Goal: Find specific page/section: Find specific page/section

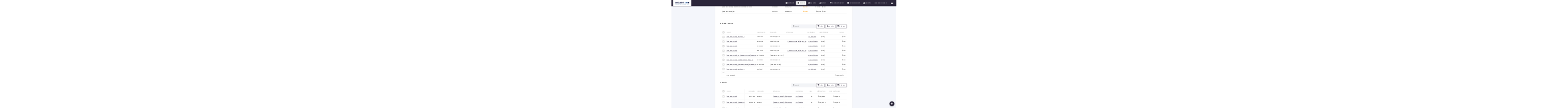
scroll to position [1435, 0]
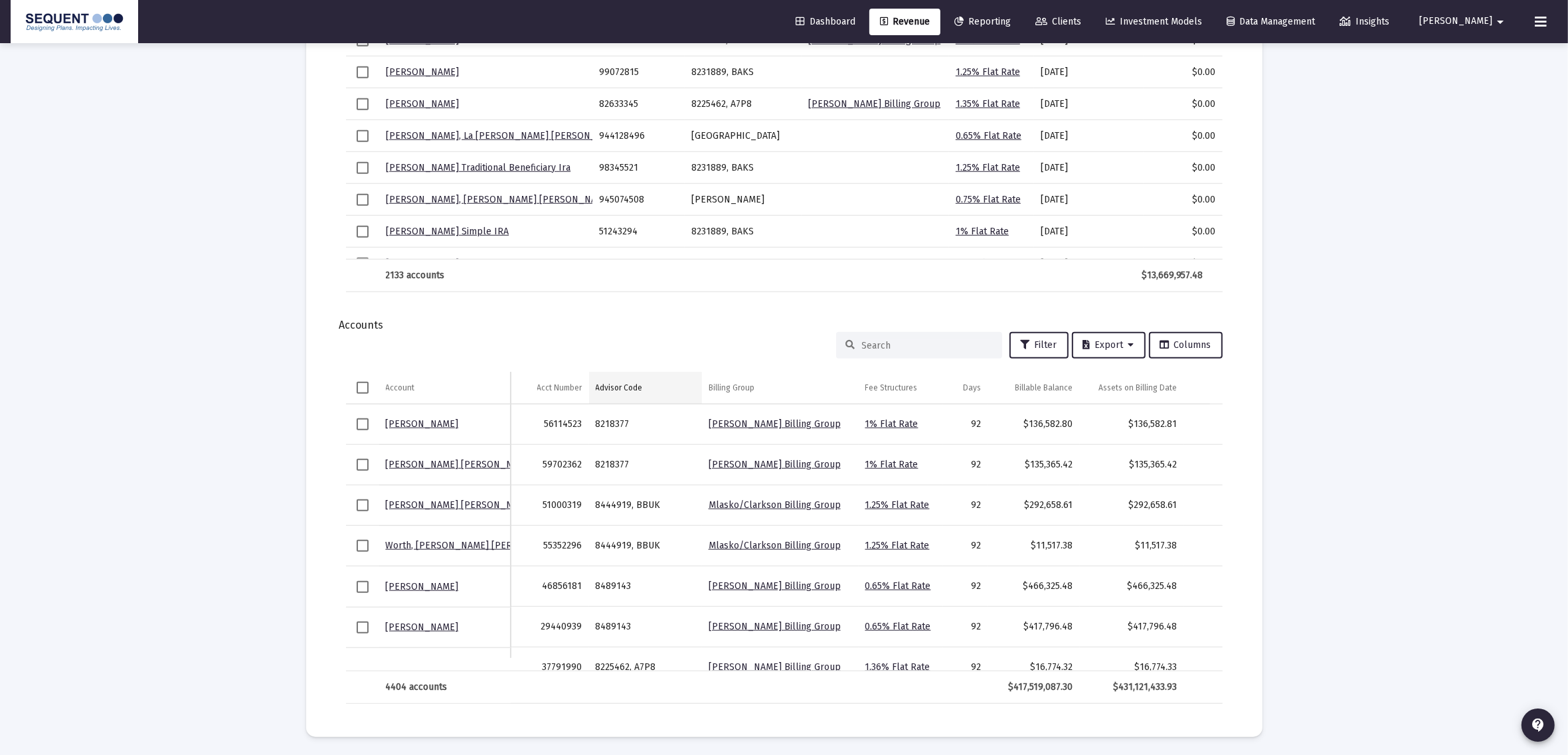
click at [629, 382] on div "Advisor Code" at bounding box center [619, 387] width 47 height 11
click at [628, 379] on td "Advisor Code" at bounding box center [646, 387] width 113 height 32
click at [1051, 339] on span "Filter" at bounding box center [1039, 345] width 36 height 12
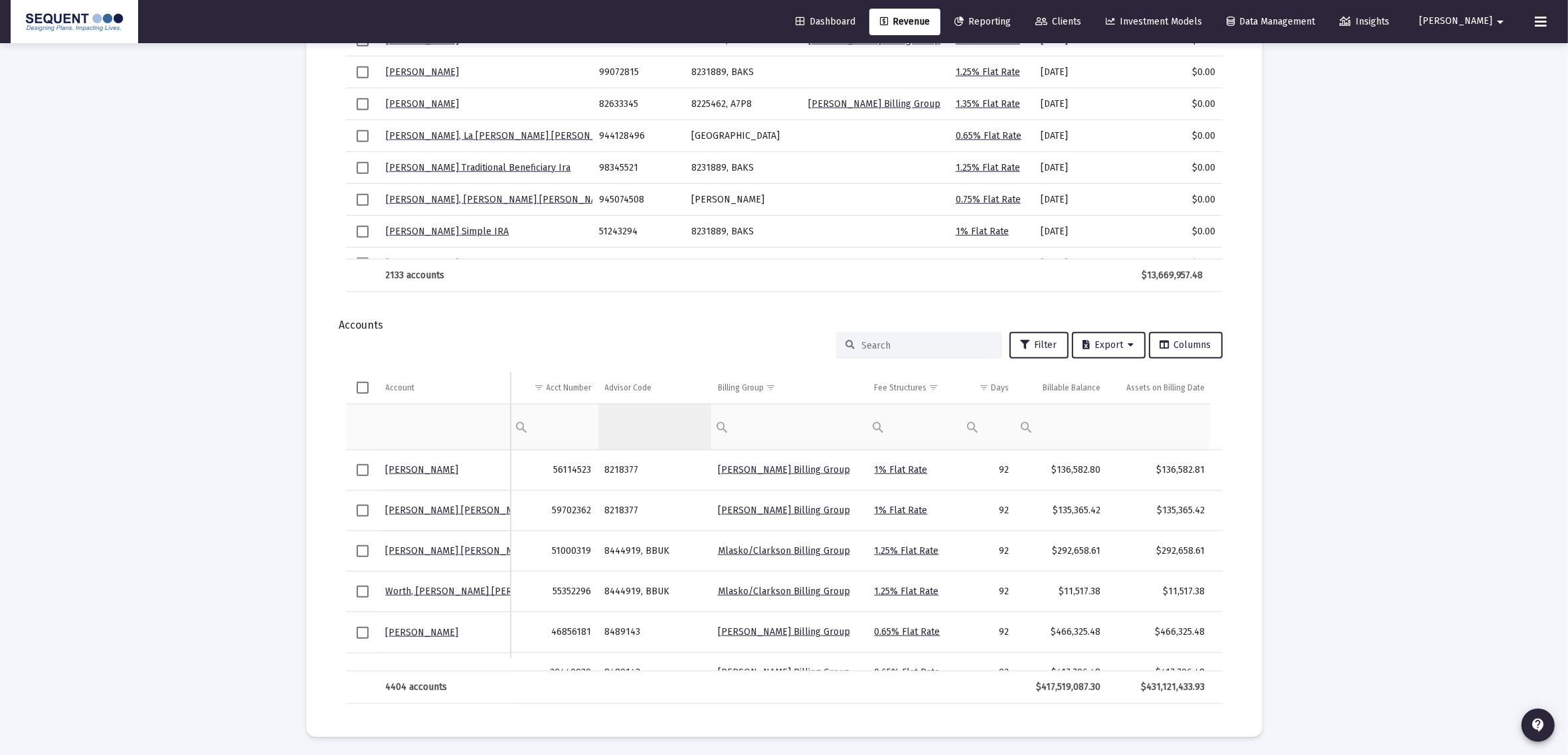
click at [631, 423] on td "Data grid" at bounding box center [655, 426] width 113 height 46
drag, startPoint x: 625, startPoint y: 426, endPoint x: 611, endPoint y: 424, distance: 14.1
click at [623, 426] on td "Data grid" at bounding box center [655, 426] width 113 height 46
click at [539, 426] on div "Filter cell" at bounding box center [546, 426] width 75 height 32
click at [648, 432] on td "Data grid" at bounding box center [655, 426] width 113 height 46
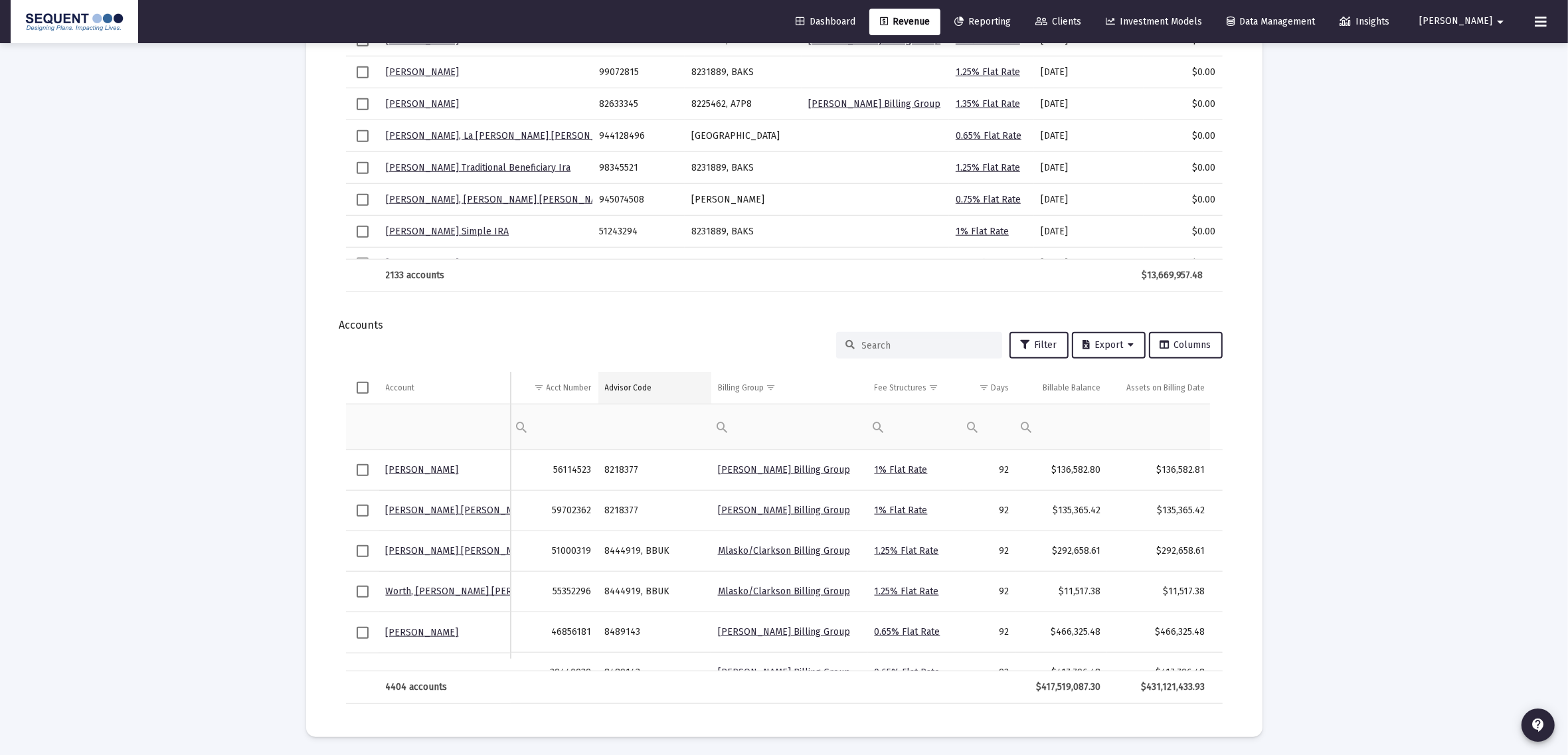
click at [627, 373] on td "Advisor Code" at bounding box center [655, 387] width 113 height 32
click at [1097, 339] on span "Export" at bounding box center [1109, 345] width 51 height 12
click at [1114, 385] on button "Export All Rows" at bounding box center [1113, 377] width 90 height 32
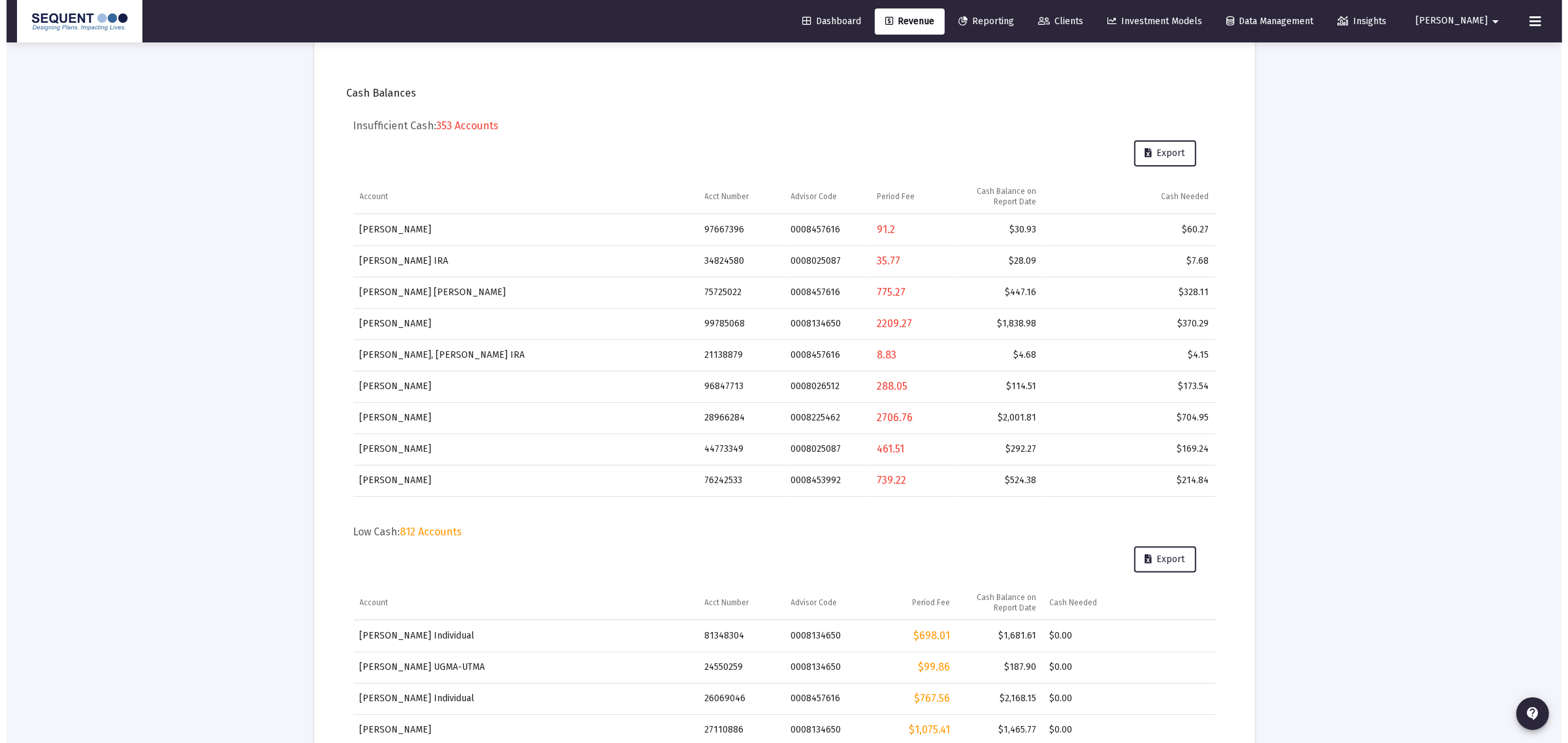
scroll to position [0, 0]
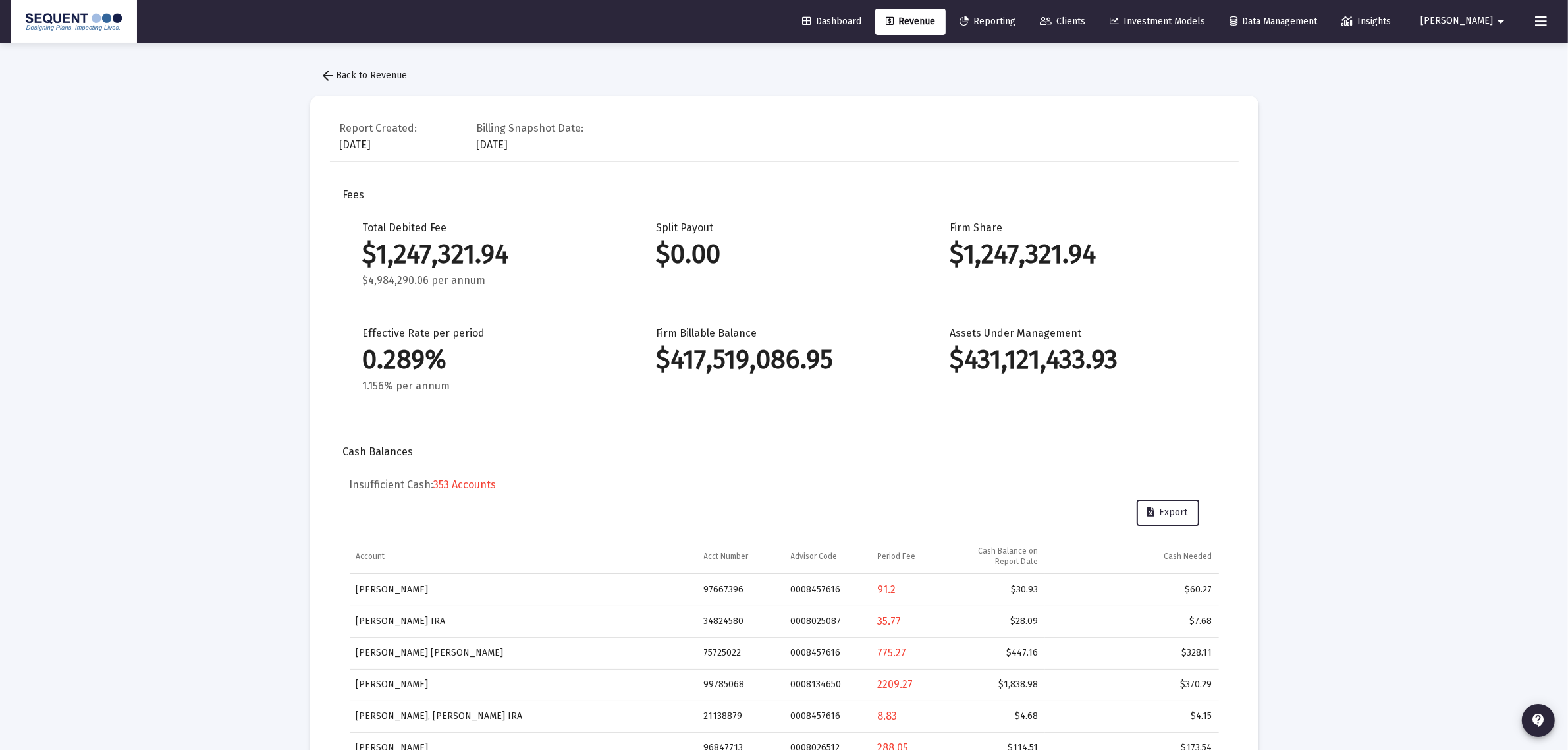
click at [1085, 25] on span "Clients" at bounding box center [1062, 21] width 45 height 12
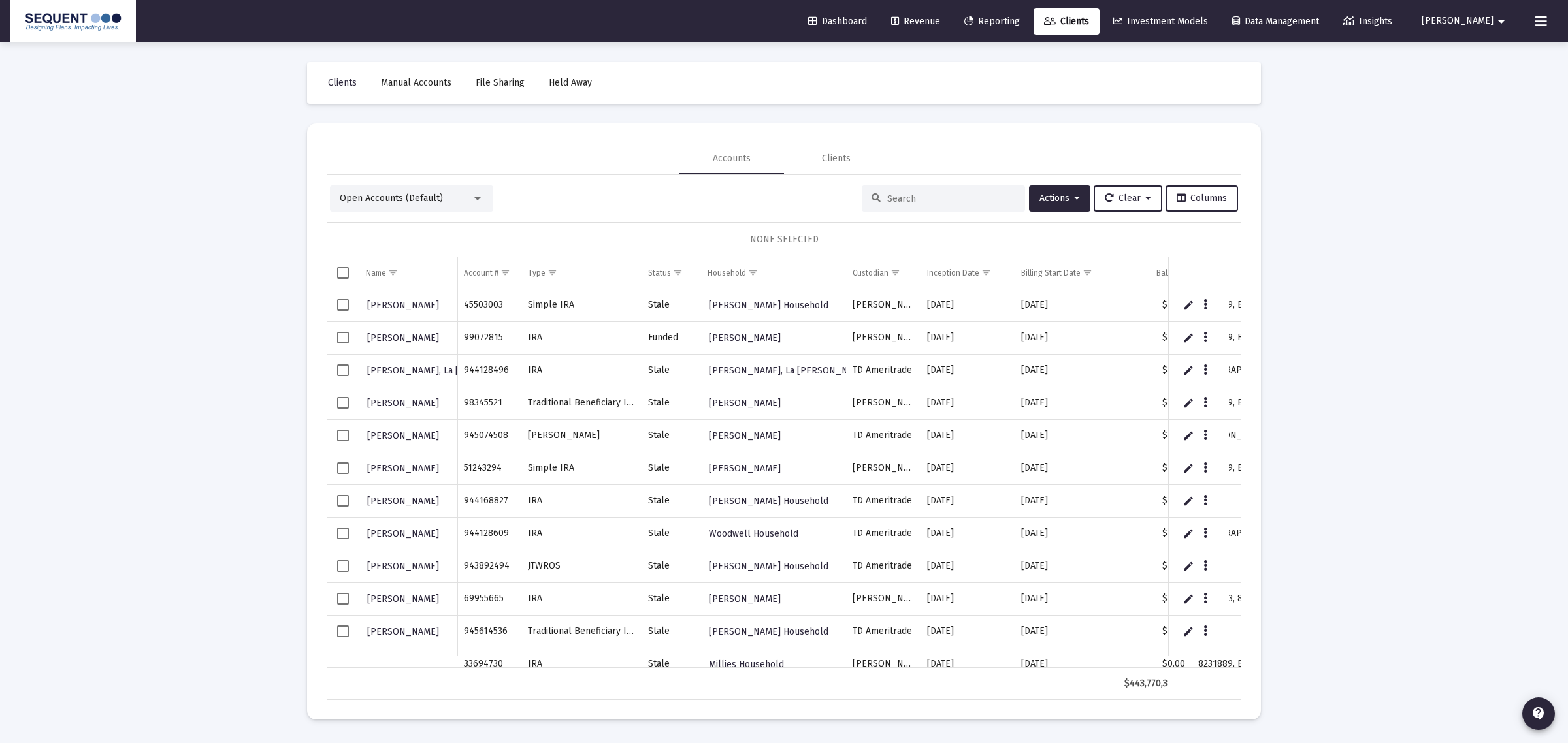
click at [911, 199] on input at bounding box center [951, 199] width 128 height 11
click at [490, 268] on div "Account #" at bounding box center [481, 273] width 35 height 11
click at [477, 272] on div "Account #" at bounding box center [481, 273] width 35 height 11
click at [904, 190] on div at bounding box center [943, 199] width 164 height 26
click at [904, 196] on input at bounding box center [951, 199] width 128 height 11
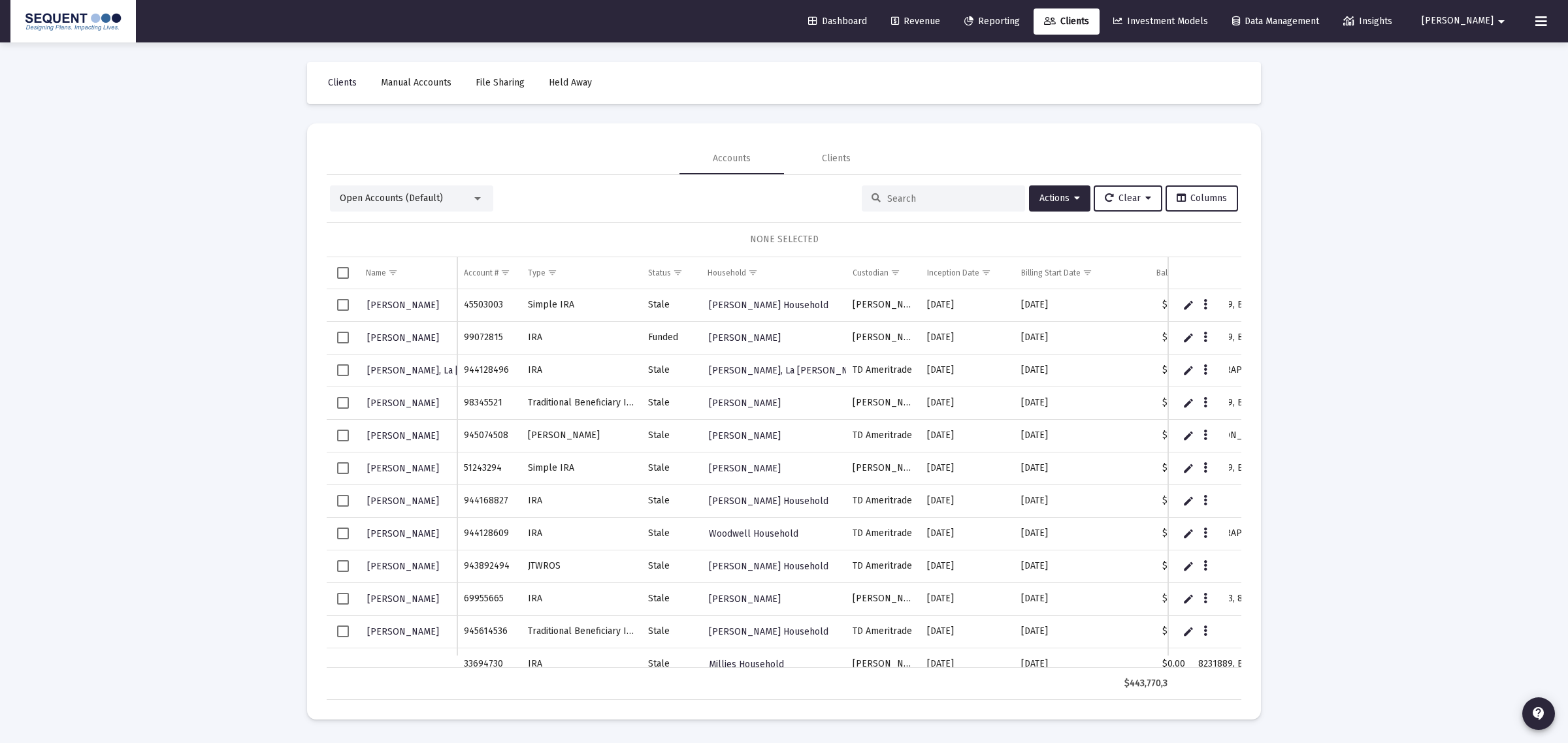
paste input "8214-0062"
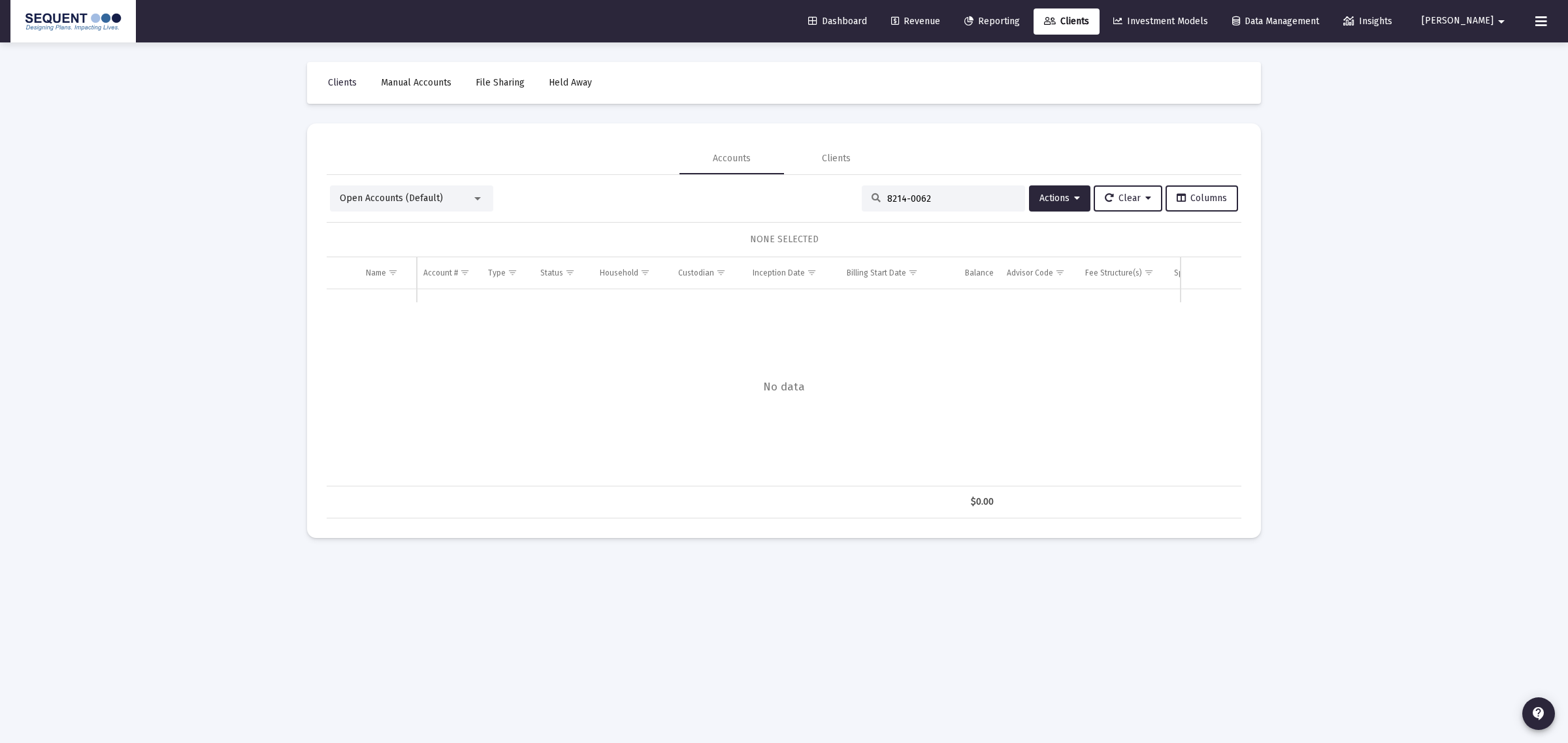
drag, startPoint x: 904, startPoint y: 194, endPoint x: 913, endPoint y: 203, distance: 12.7
click at [904, 196] on input "8214-0062" at bounding box center [951, 199] width 128 height 11
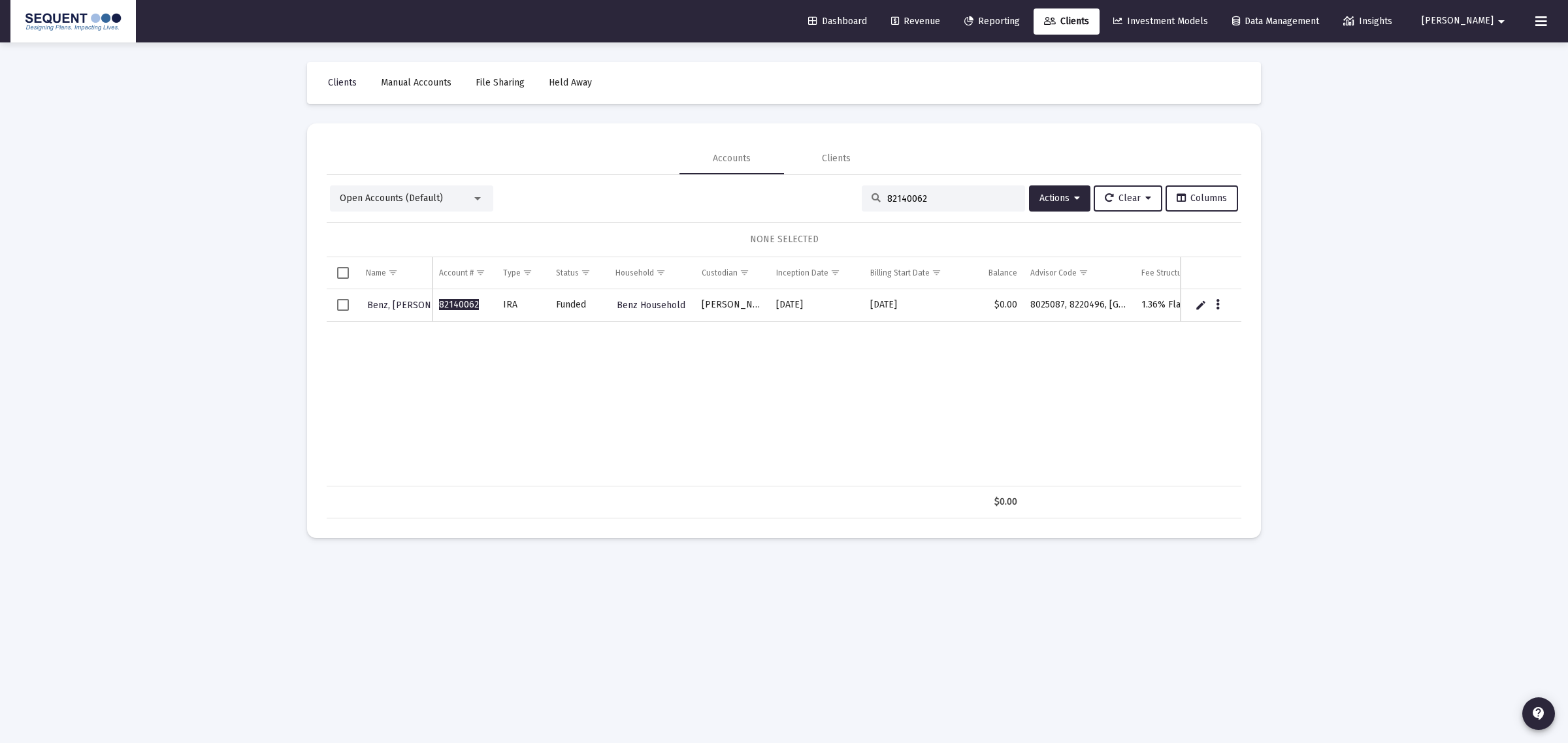
type input "82140062"
